Goal: Information Seeking & Learning: Learn about a topic

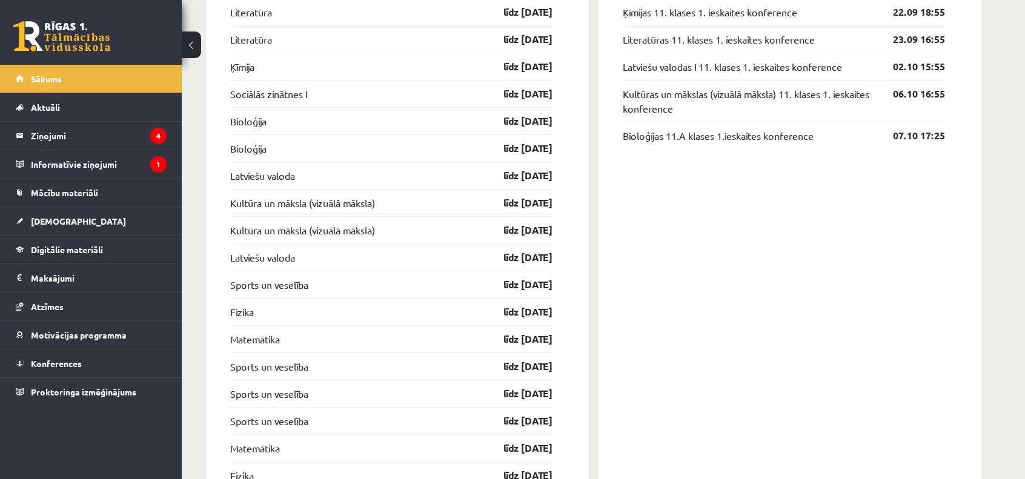
scroll to position [1281, 0]
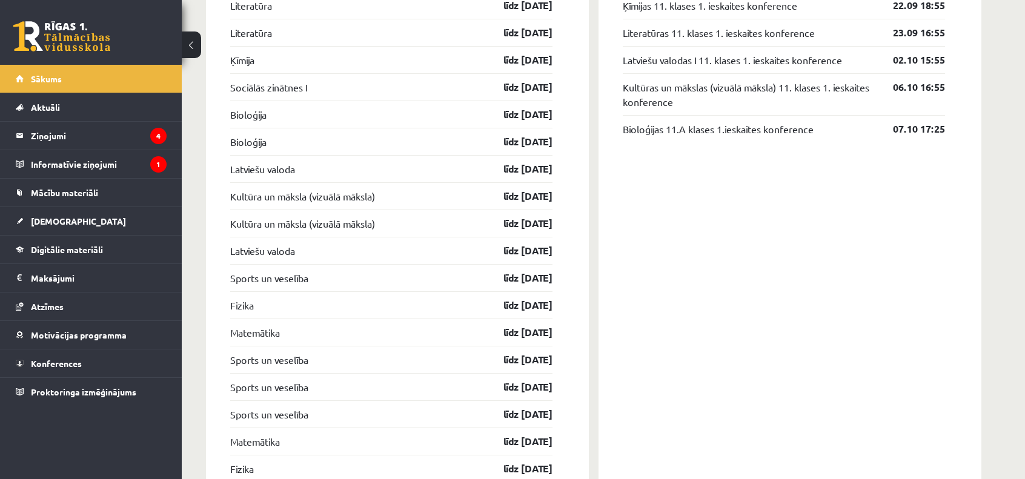
click at [464, 282] on div "Sports un veselība līdz [DATE]" at bounding box center [391, 277] width 322 height 27
click at [508, 278] on link "līdz [DATE]" at bounding box center [517, 278] width 70 height 15
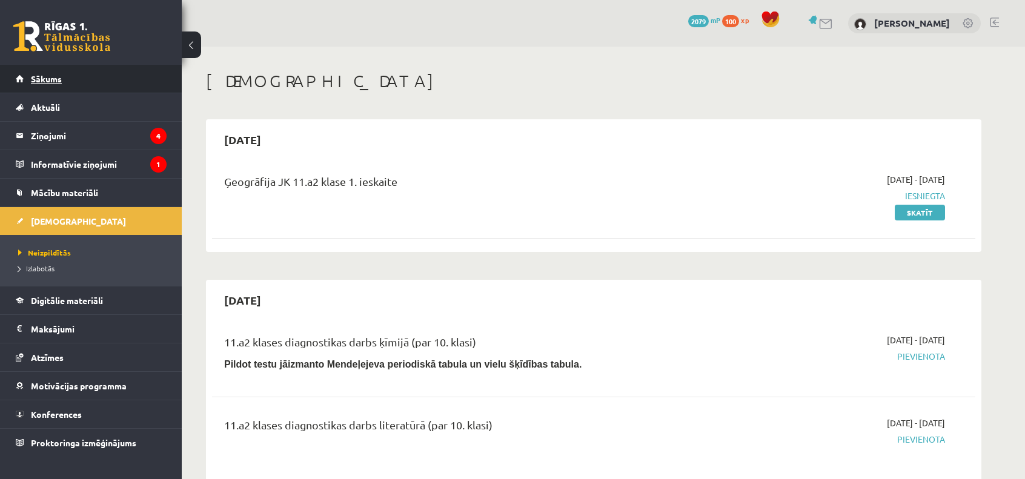
click at [107, 74] on link "Sākums" at bounding box center [91, 79] width 151 height 28
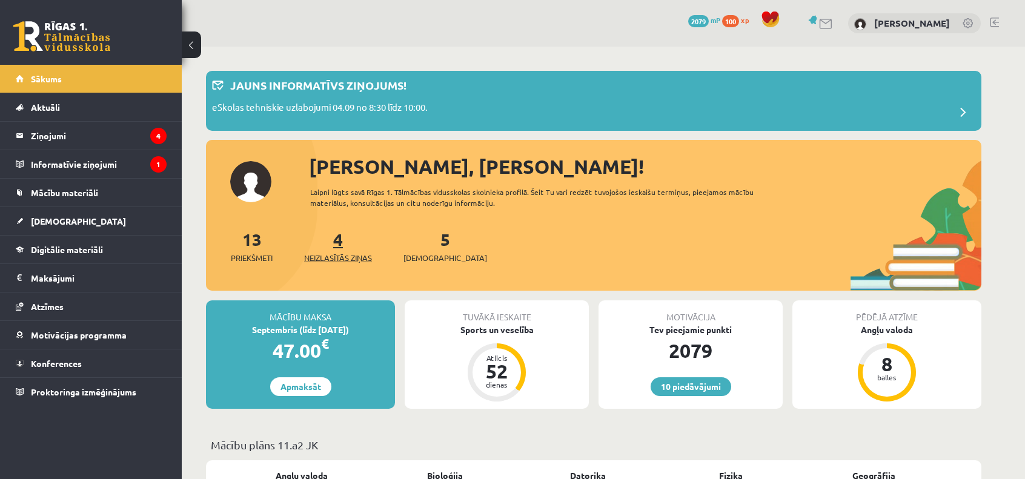
click at [345, 244] on link "4 Neizlasītās ziņas" at bounding box center [338, 246] width 68 height 36
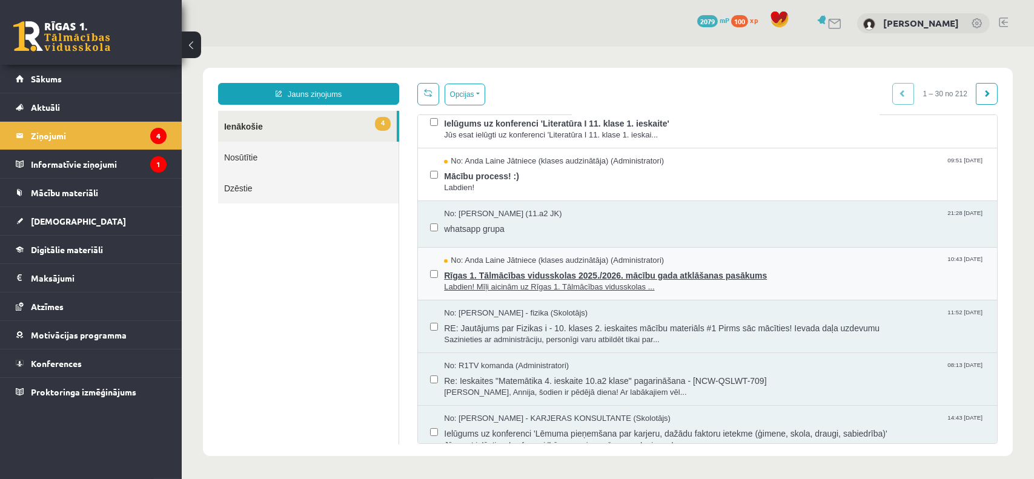
scroll to position [73, 0]
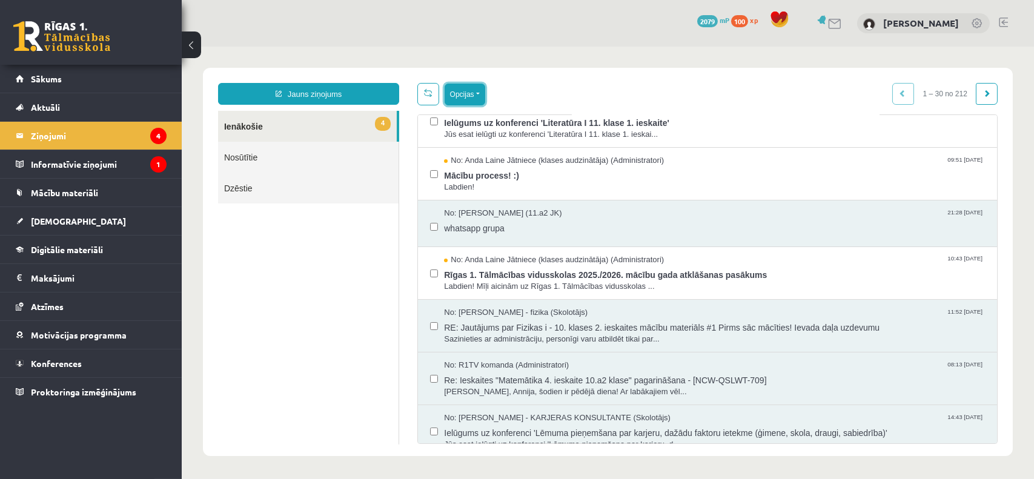
click at [464, 92] on button "Opcijas" at bounding box center [464, 95] width 41 height 22
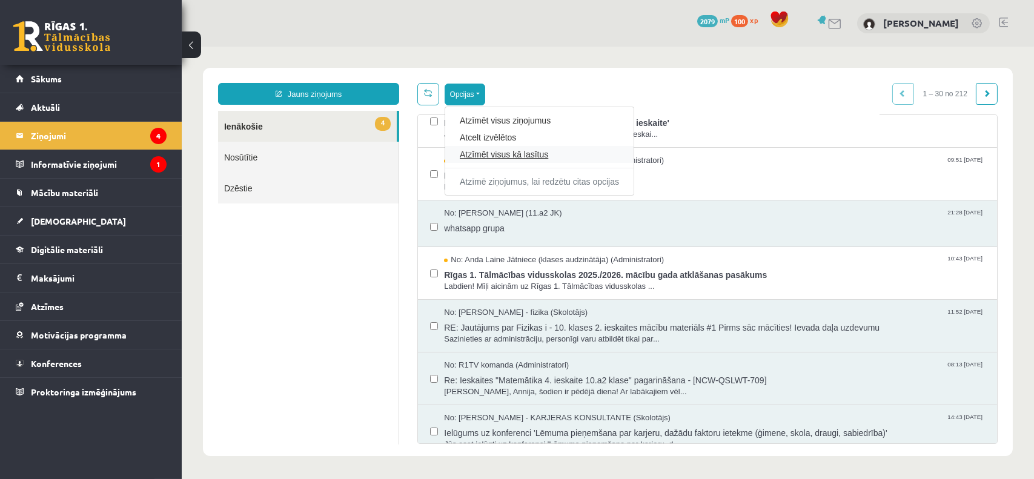
click at [506, 154] on link "Atzīmēt visus kā lasītus" at bounding box center [538, 154] width 159 height 12
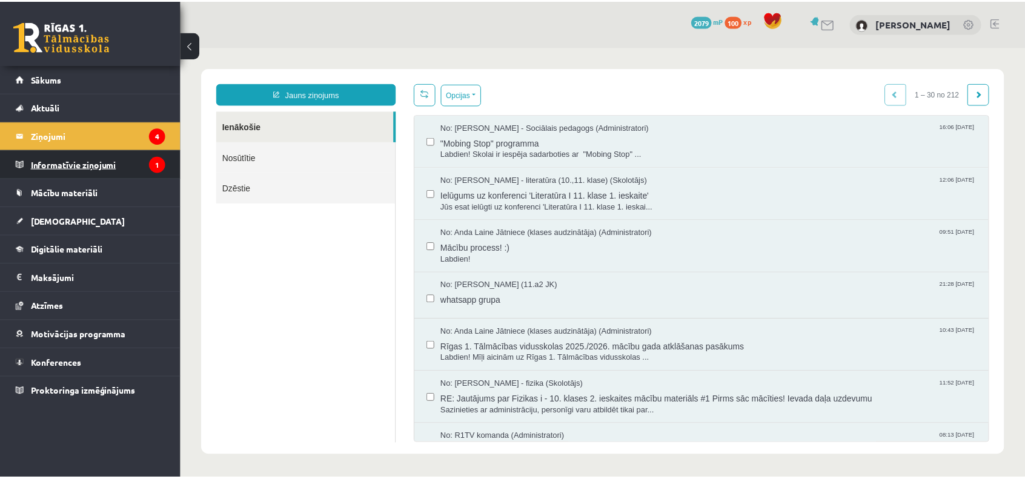
scroll to position [0, 0]
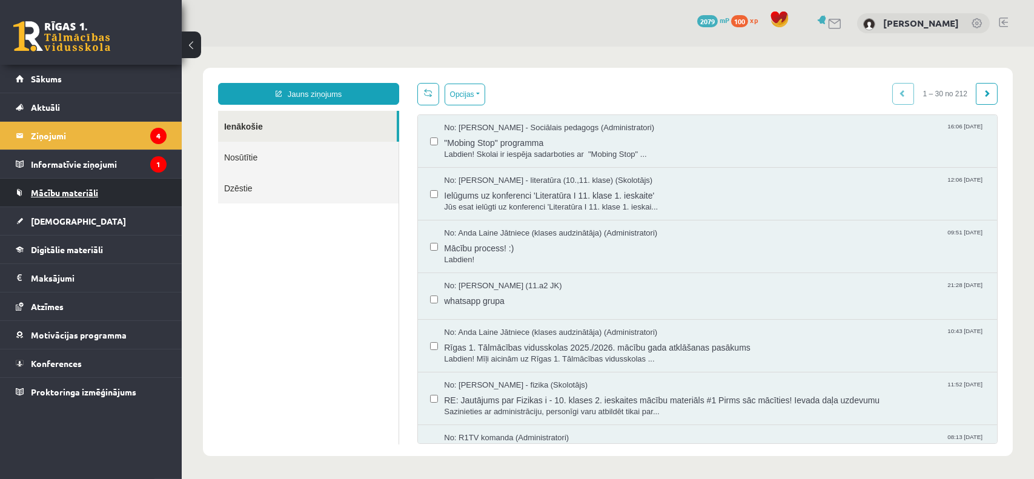
click at [124, 199] on link "Mācību materiāli" at bounding box center [91, 193] width 151 height 28
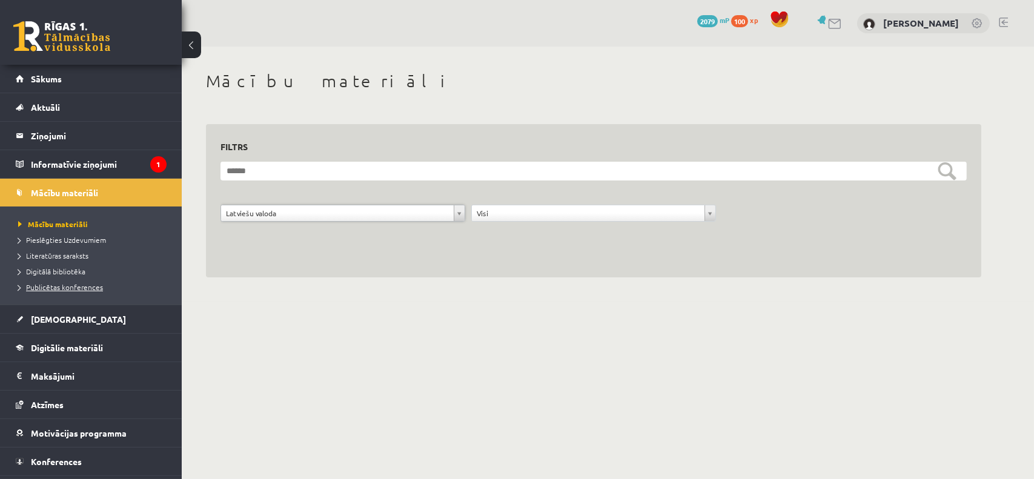
click at [85, 288] on span "Publicētas konferences" at bounding box center [60, 287] width 85 height 10
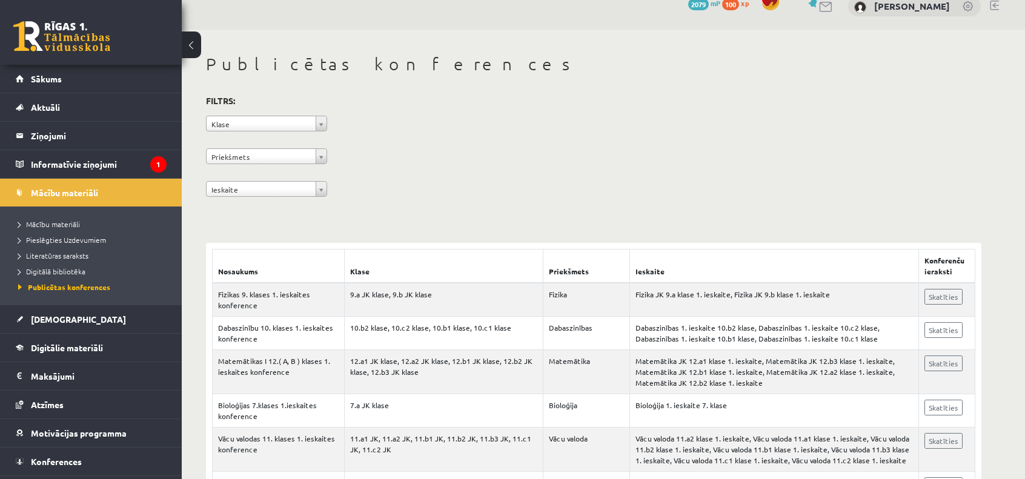
scroll to position [16, 0]
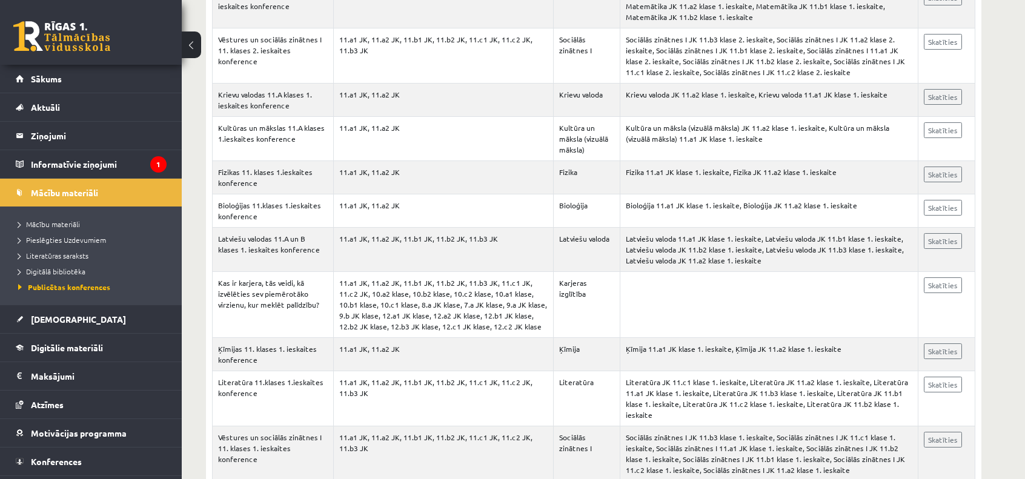
scroll to position [3720, 0]
